Goal: Task Accomplishment & Management: Manage account settings

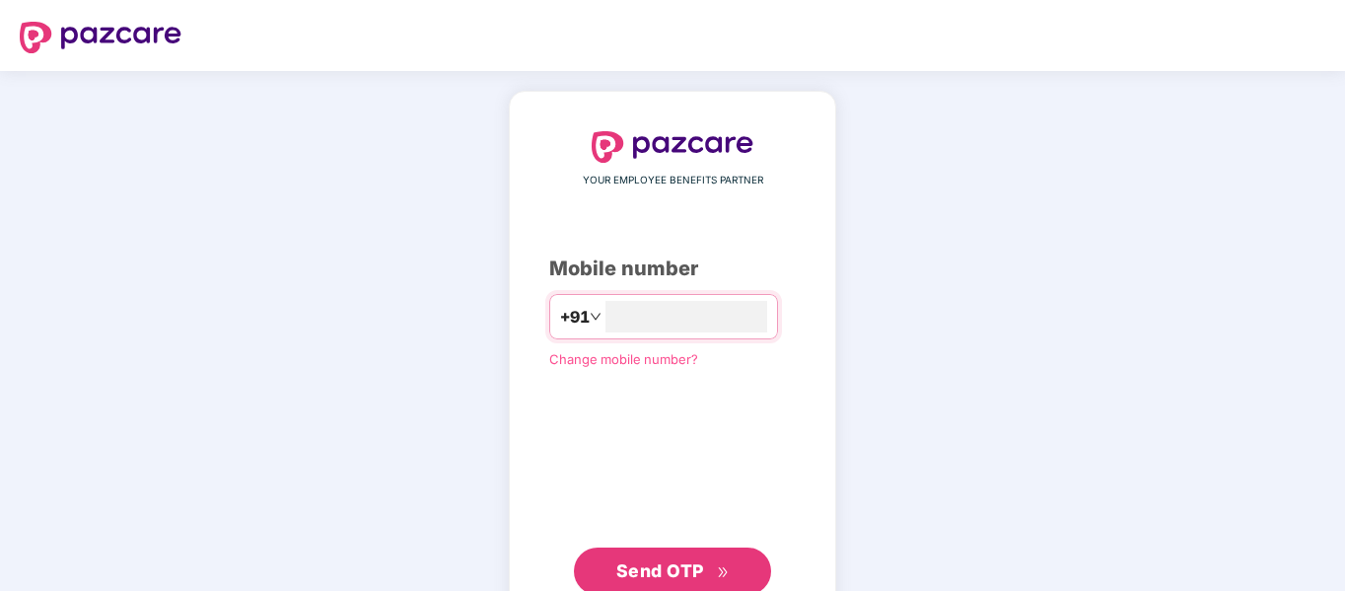
type input "**********"
click at [688, 572] on span "Send OTP" at bounding box center [660, 570] width 88 height 21
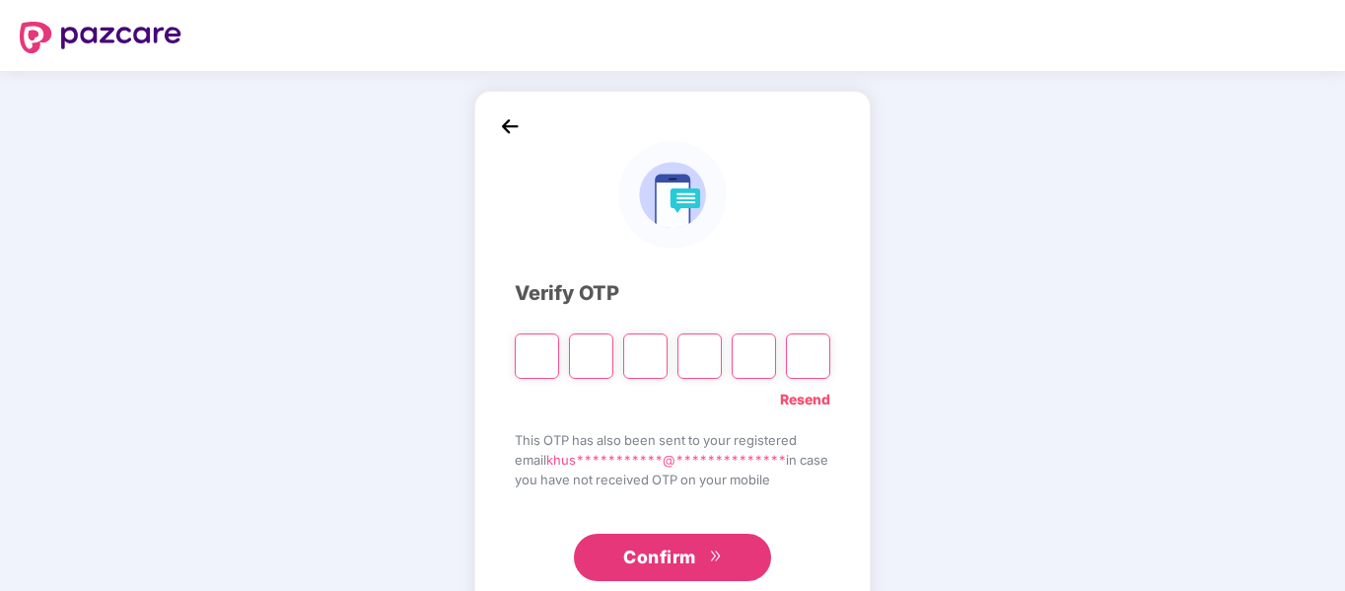
click at [528, 359] on input "Please enter verification code. Digit 1" at bounding box center [537, 355] width 44 height 45
paste input "*"
type input "*"
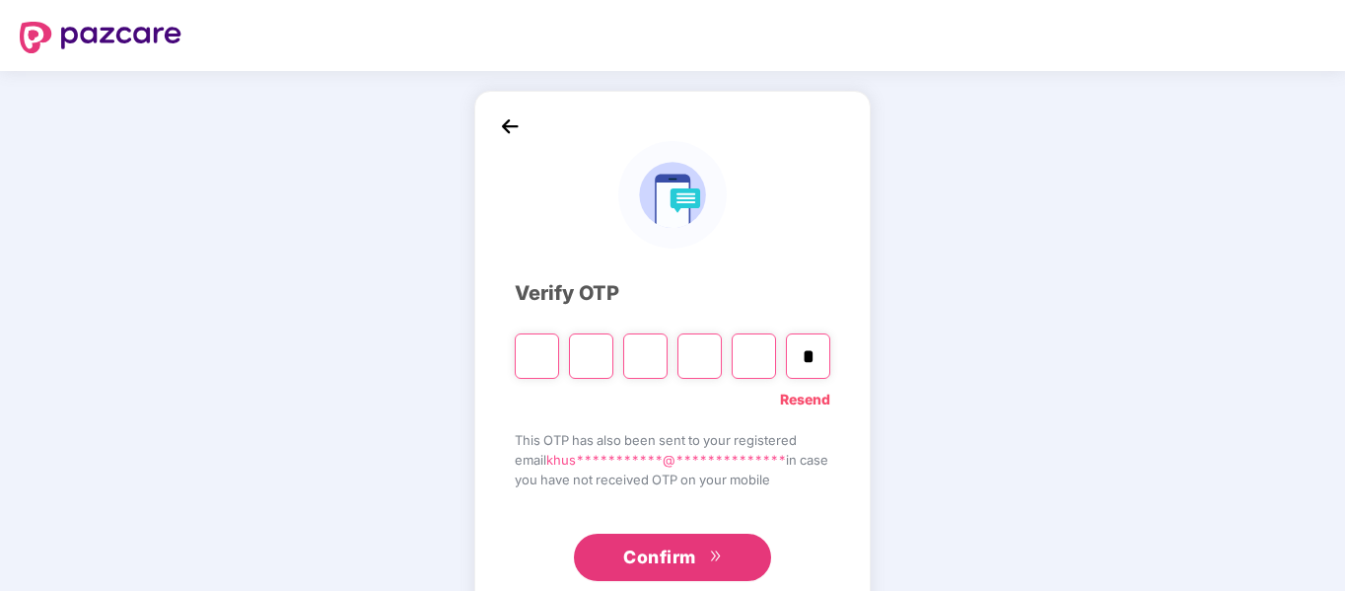
type input "*"
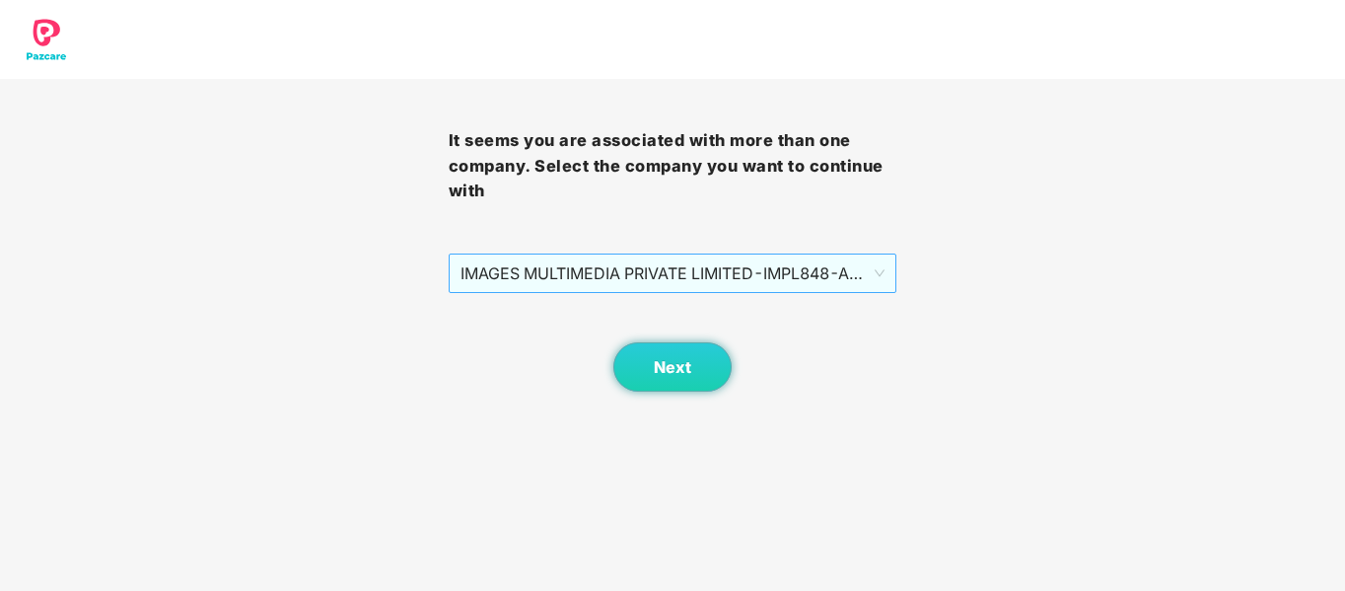
click at [825, 279] on span "IMAGES MULTIMEDIA PRIVATE LIMITED - IMPL848 - ADMIN" at bounding box center [673, 272] width 425 height 37
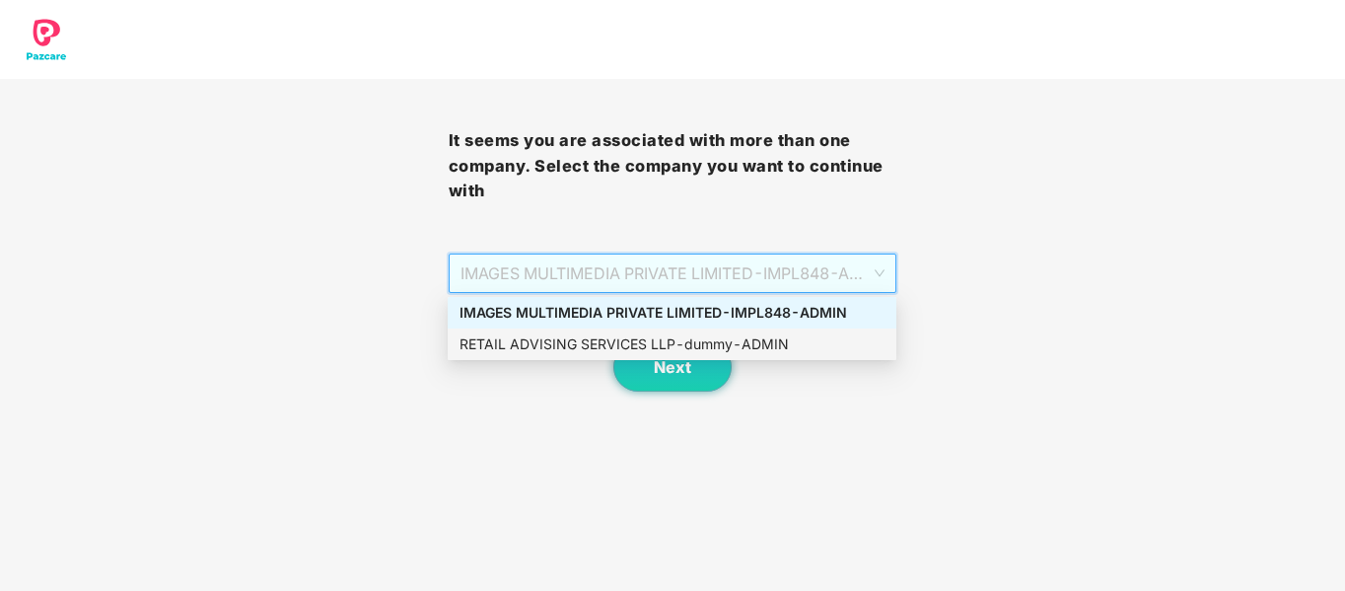
click at [603, 344] on div "RETAIL ADVISING SERVICES LLP - dummy - ADMIN" at bounding box center [672, 344] width 425 height 22
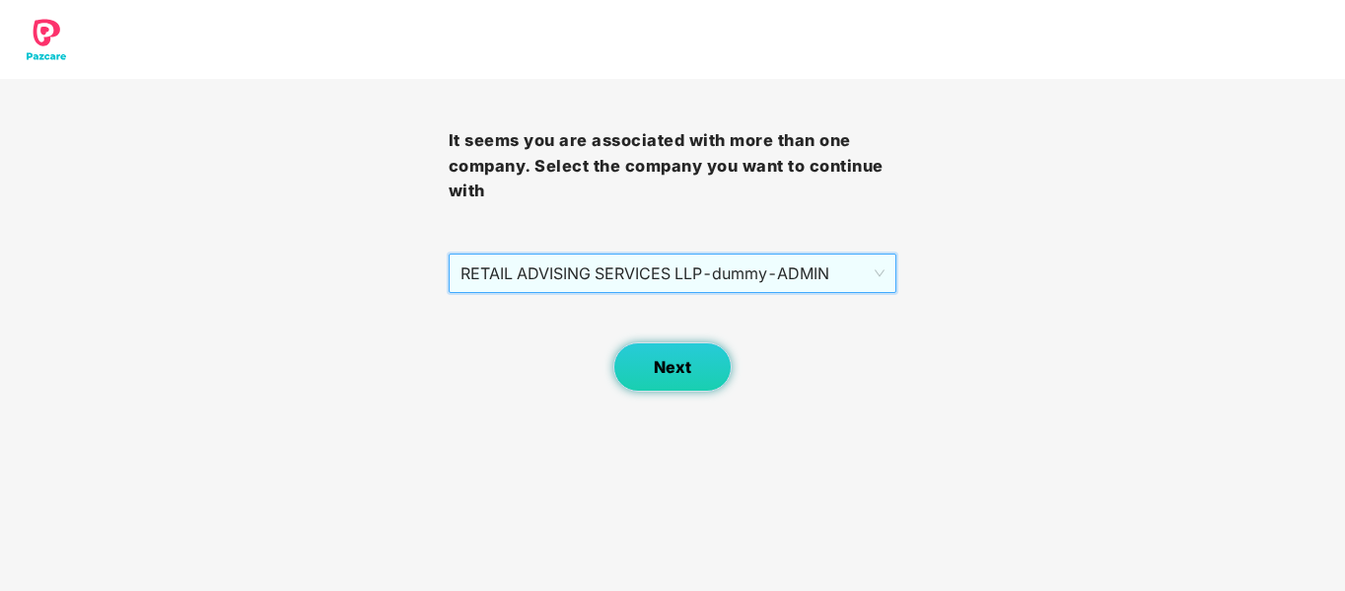
click at [637, 370] on button "Next" at bounding box center [672, 366] width 118 height 49
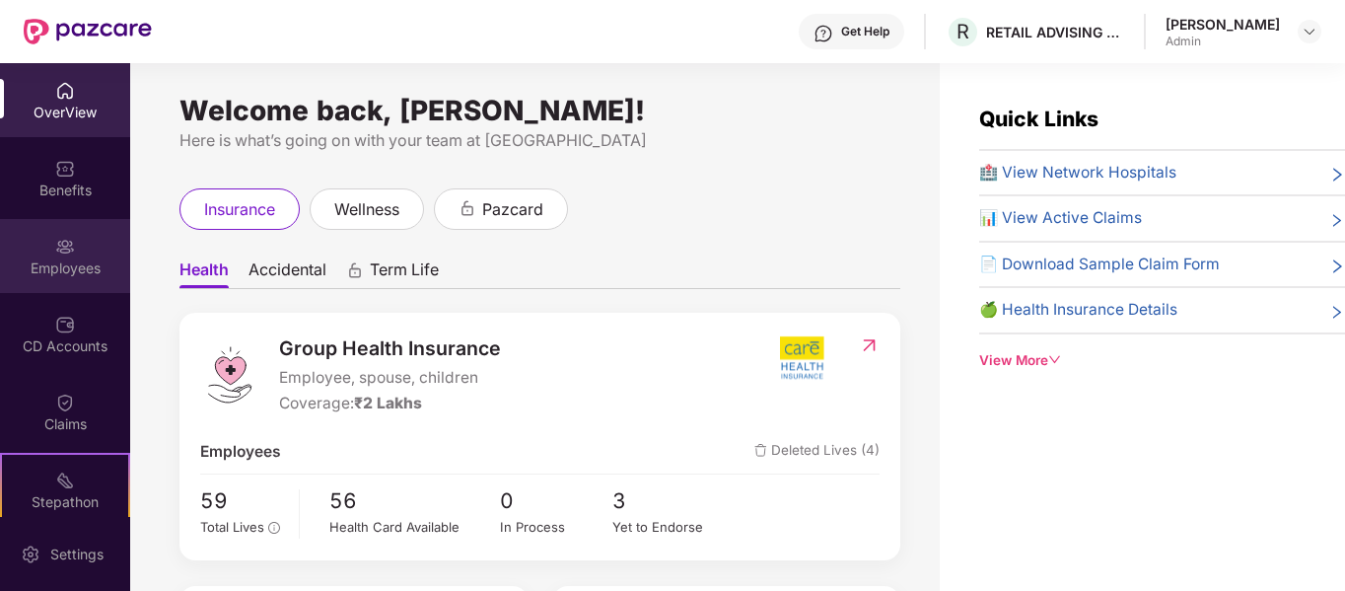
click at [37, 264] on div "Employees" at bounding box center [65, 268] width 130 height 20
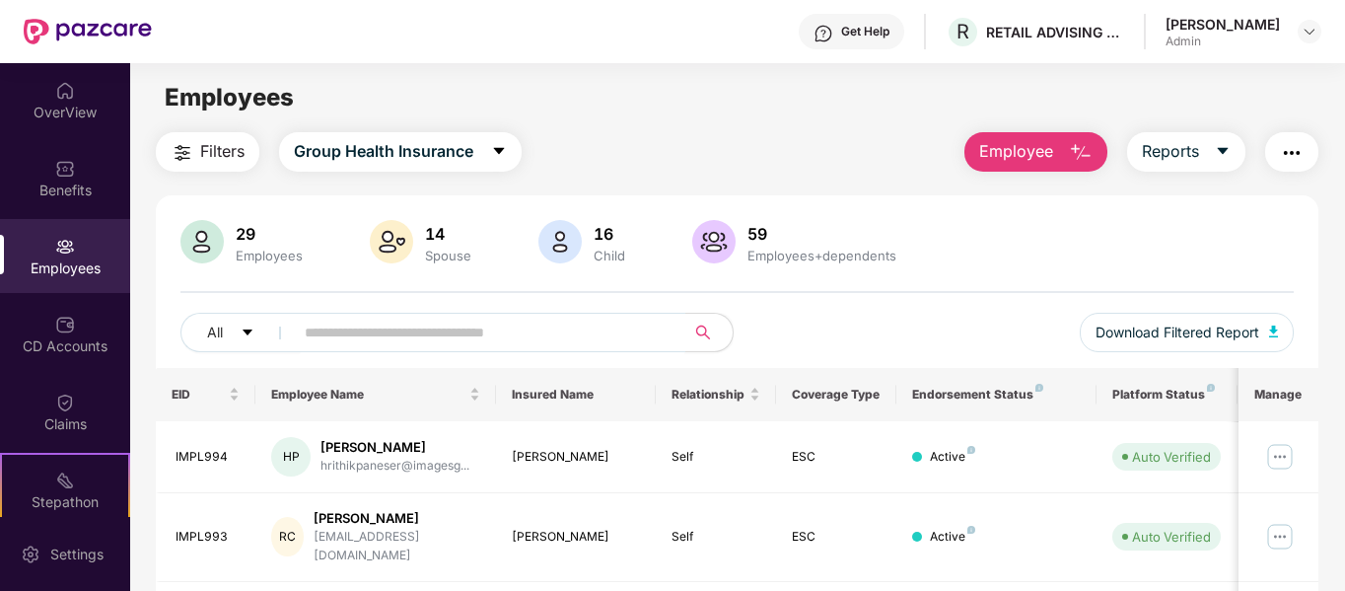
click at [519, 326] on input "text" at bounding box center [482, 333] width 354 height 30
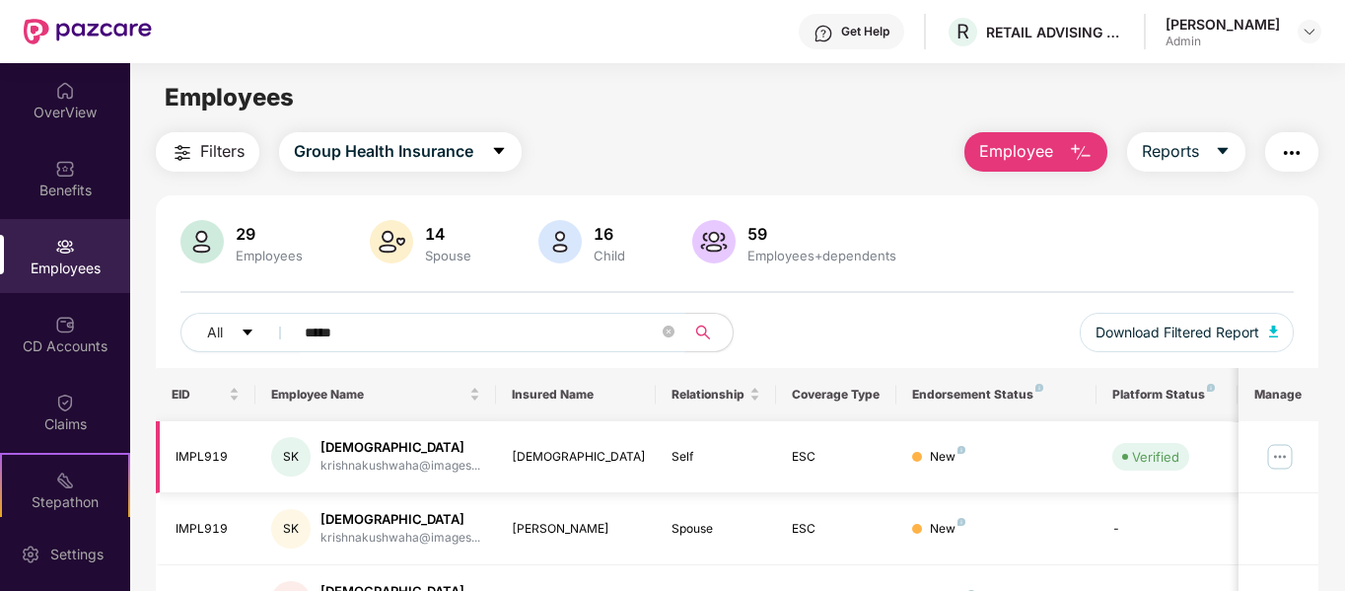
type input "*****"
click at [1283, 458] on img at bounding box center [1280, 457] width 32 height 32
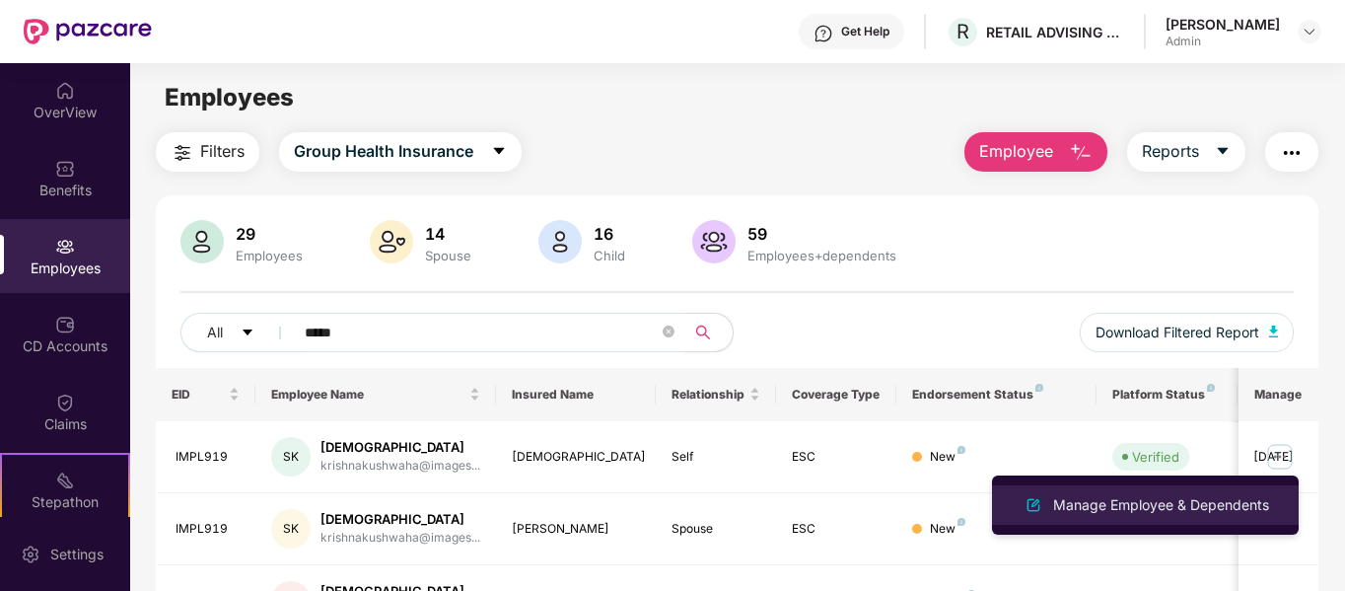
click at [1138, 504] on div "Manage Employee & Dependents" at bounding box center [1161, 505] width 224 height 22
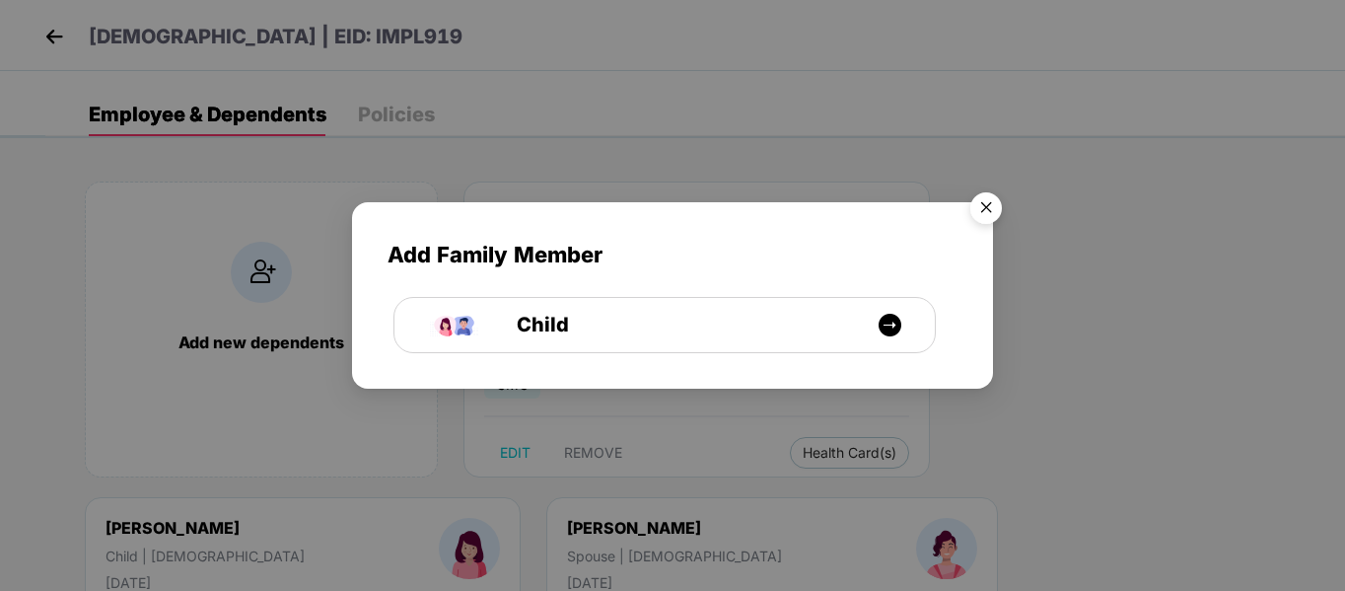
click at [990, 203] on img "Close" at bounding box center [986, 210] width 55 height 55
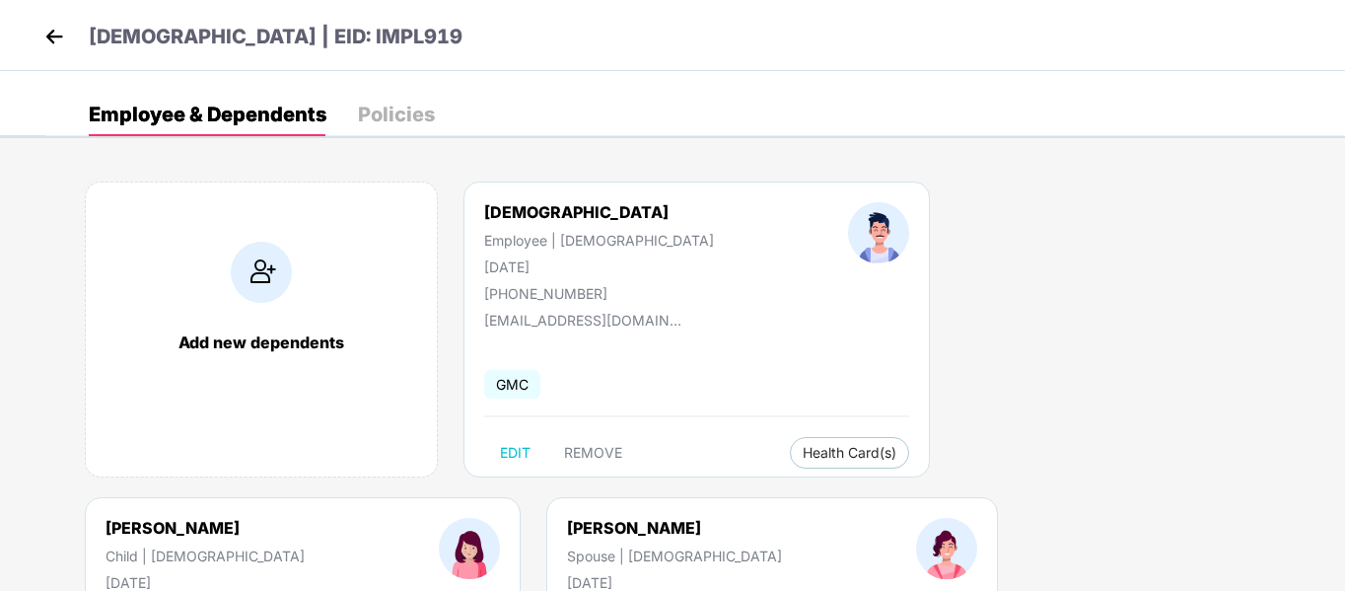
click at [540, 555] on div "Add new dependents [PERSON_NAME] Employee | [DEMOGRAPHIC_DATA] [DATE] [PHONE_NU…" at bounding box center [695, 497] width 1300 height 690
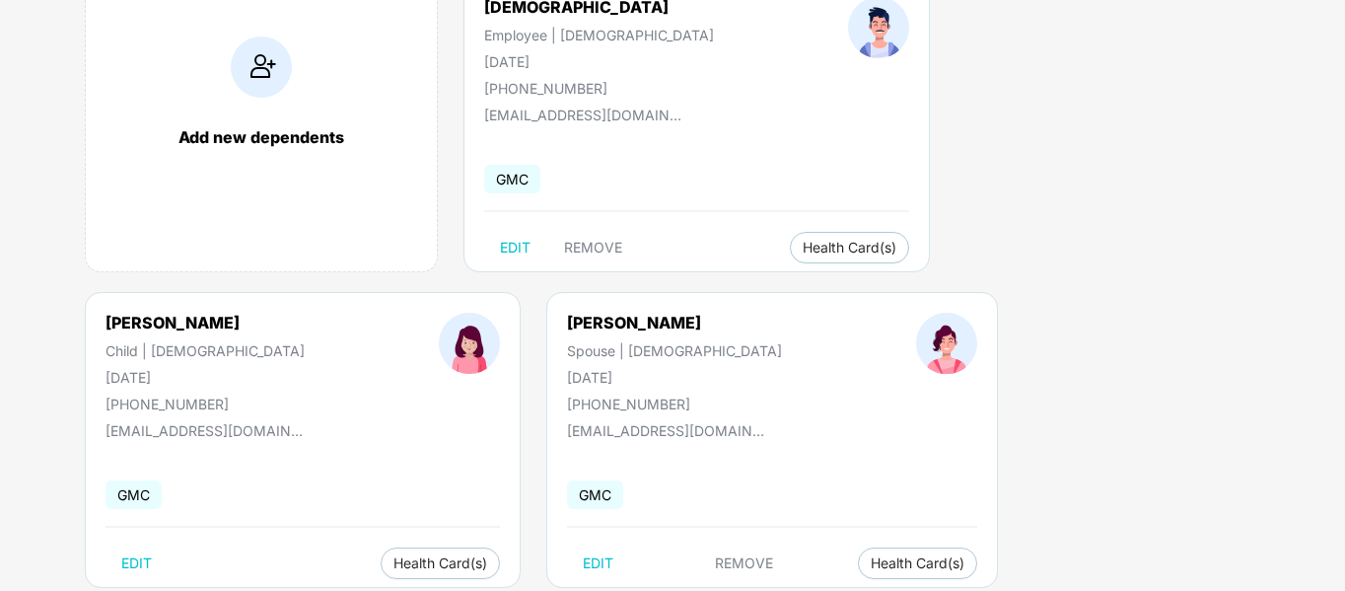
scroll to position [237, 0]
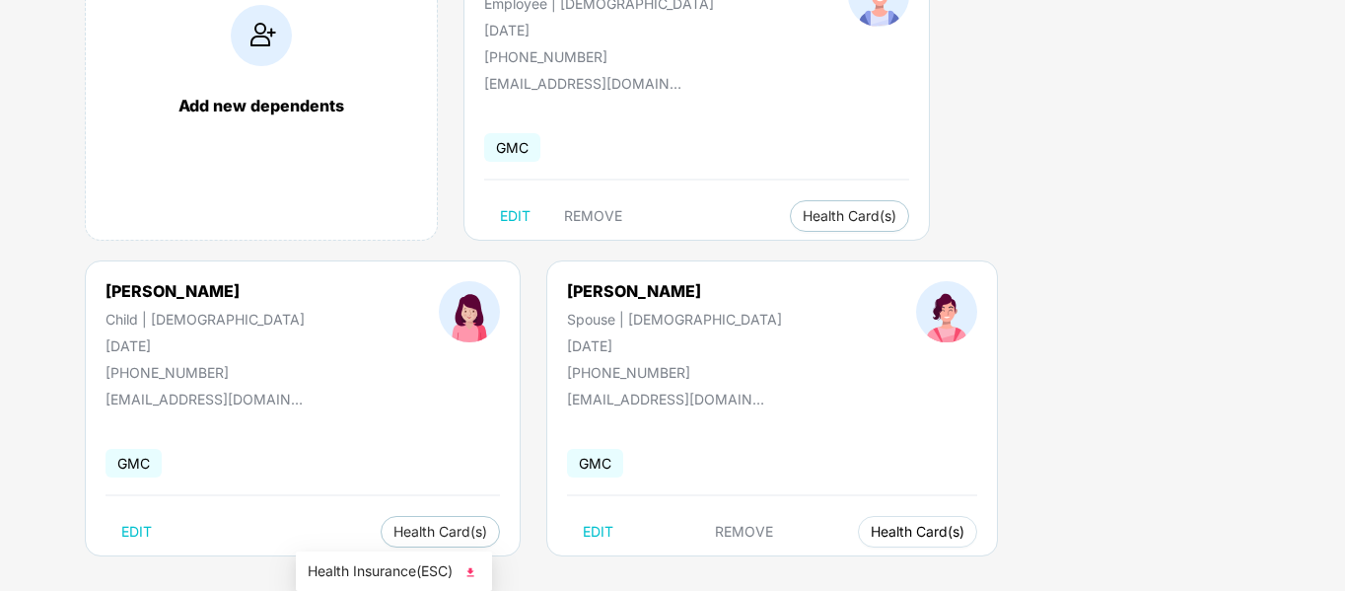
click at [871, 534] on span "Health Card(s)" at bounding box center [918, 532] width 94 height 10
click at [426, 569] on span "Health Insurance(ESC)" at bounding box center [394, 571] width 173 height 22
click at [1232, 373] on div "Add new dependents [PERSON_NAME] Employee | [DEMOGRAPHIC_DATA] [DATE] [PHONE_NU…" at bounding box center [695, 260] width 1300 height 690
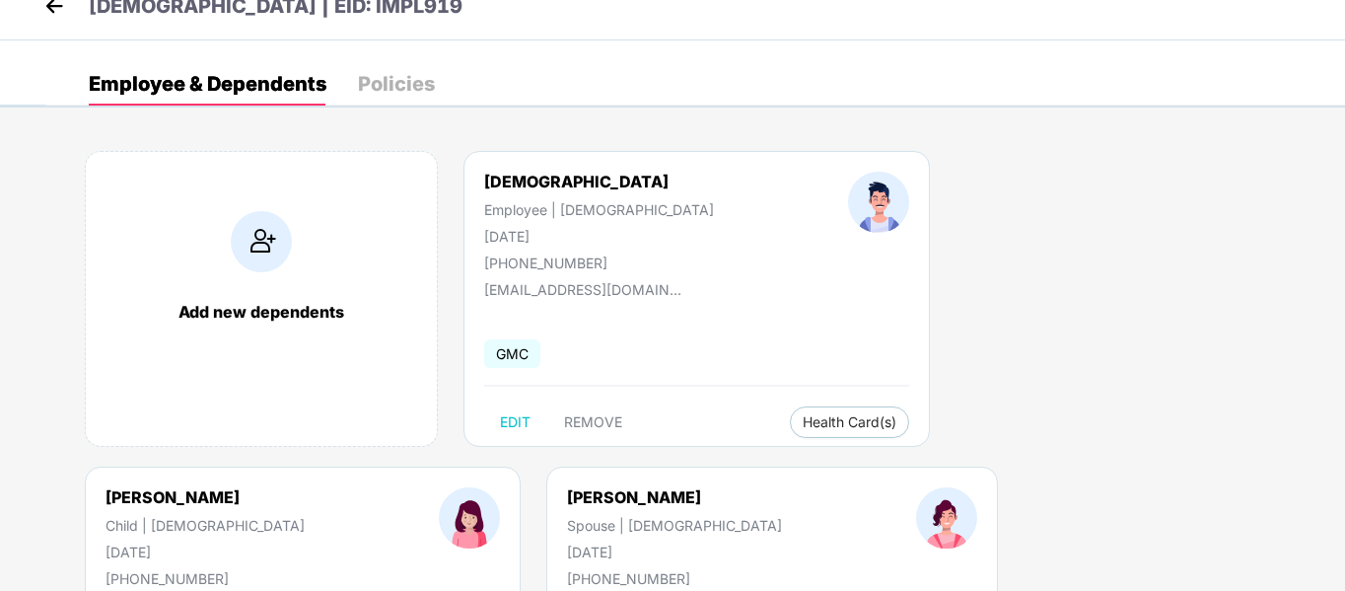
scroll to position [0, 0]
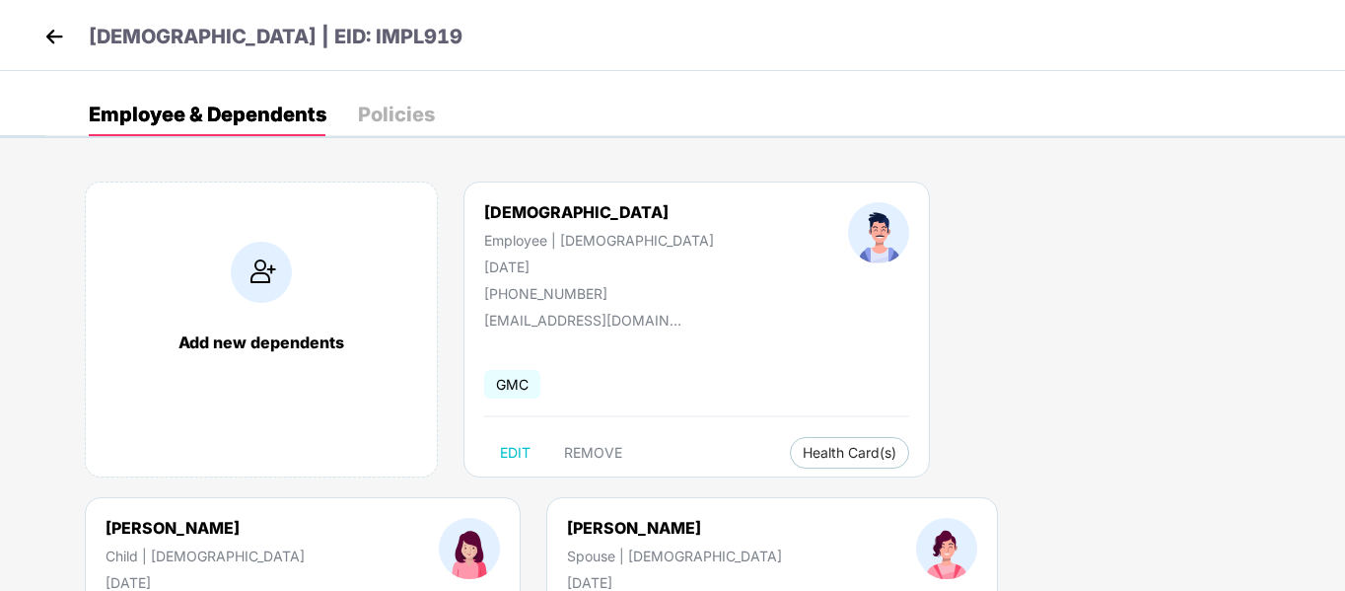
click at [1019, 575] on div "Add new dependents [PERSON_NAME] Employee | [DEMOGRAPHIC_DATA] [DATE] [PHONE_NU…" at bounding box center [695, 497] width 1300 height 690
